Goal: Task Accomplishment & Management: Manage account settings

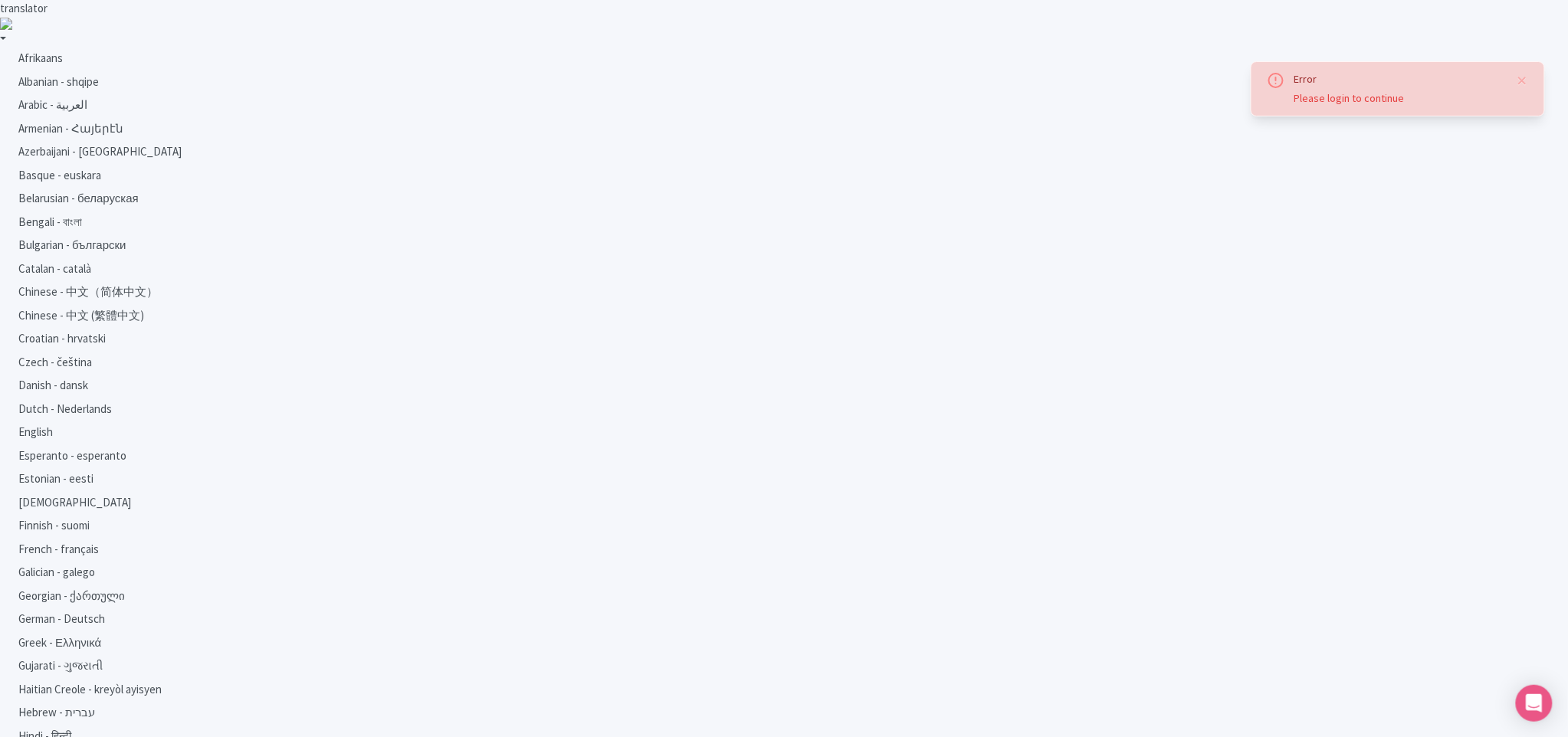
type input "ha.buihoang@adamosoft.com"
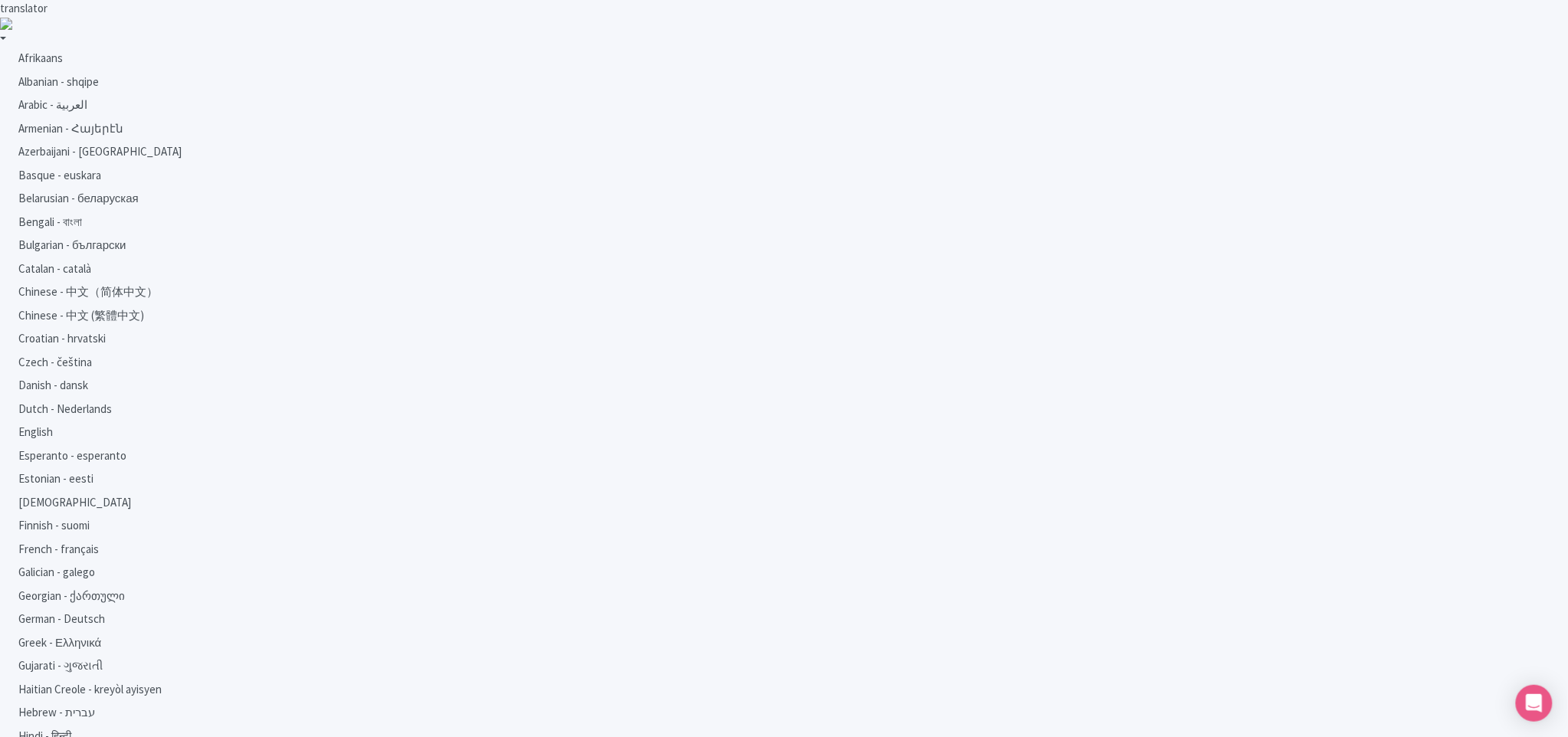
type input "Logging in..."
